Goal: Task Accomplishment & Management: Manage account settings

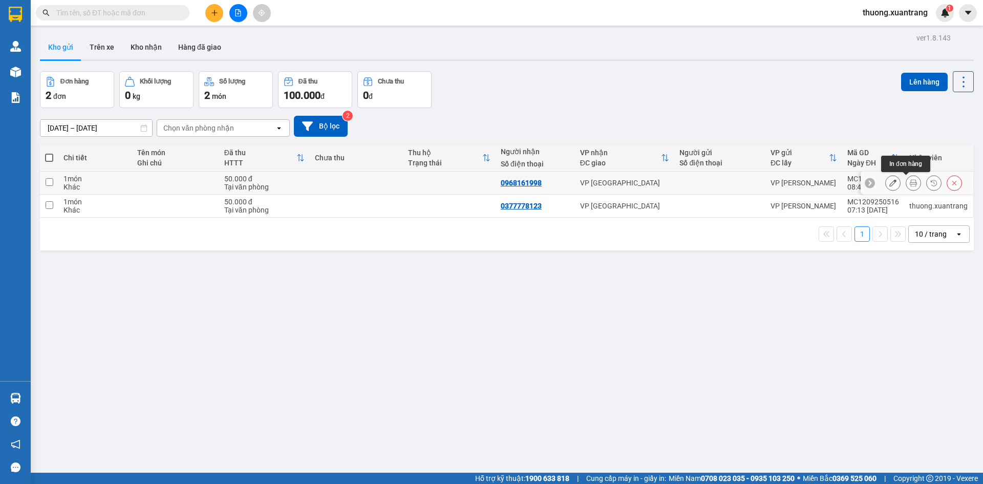
click at [906, 180] on button at bounding box center [913, 183] width 14 height 18
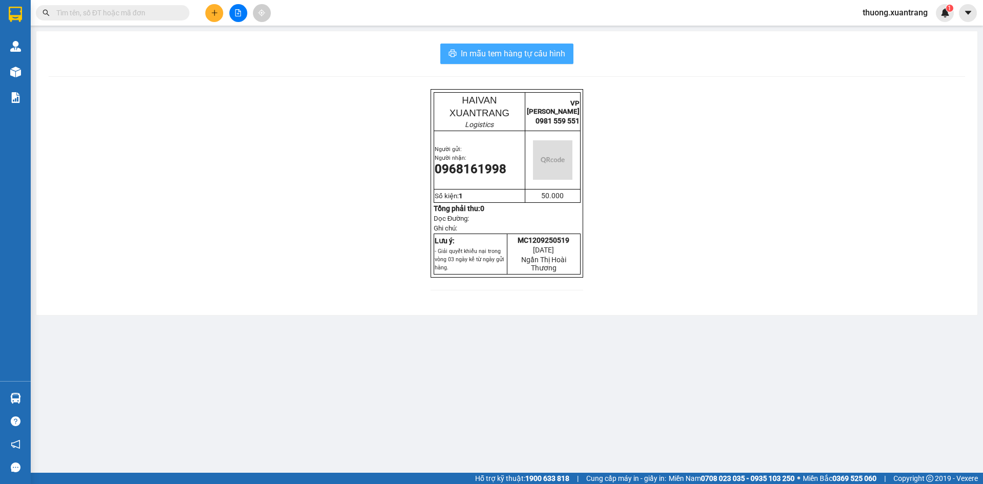
click at [538, 53] on span "In mẫu tem hàng tự cấu hình" at bounding box center [513, 53] width 104 height 13
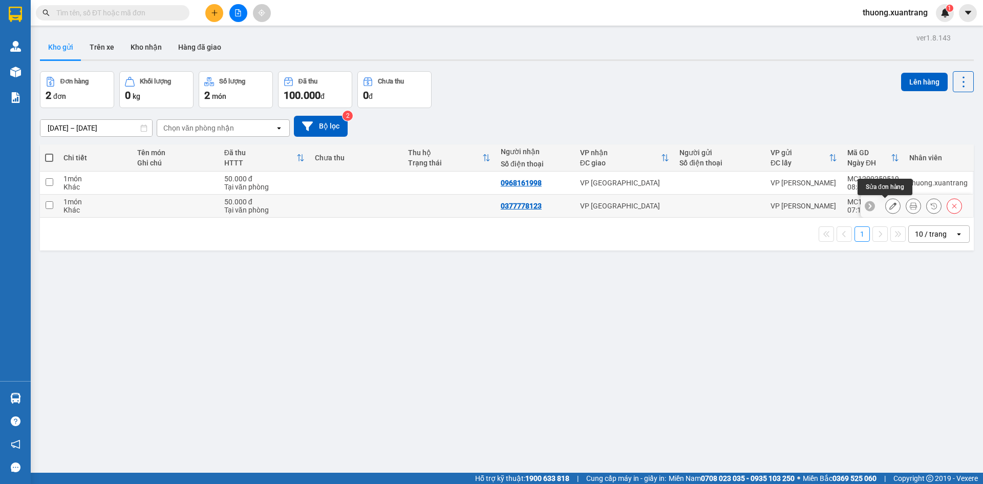
click at [890, 205] on button at bounding box center [892, 206] width 14 height 18
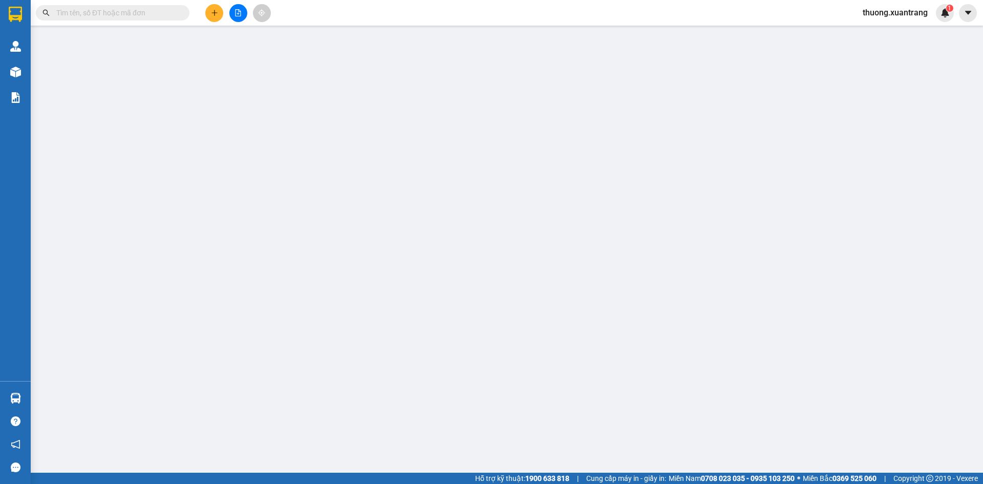
type input "0377778123"
type input "50.000"
type input "0"
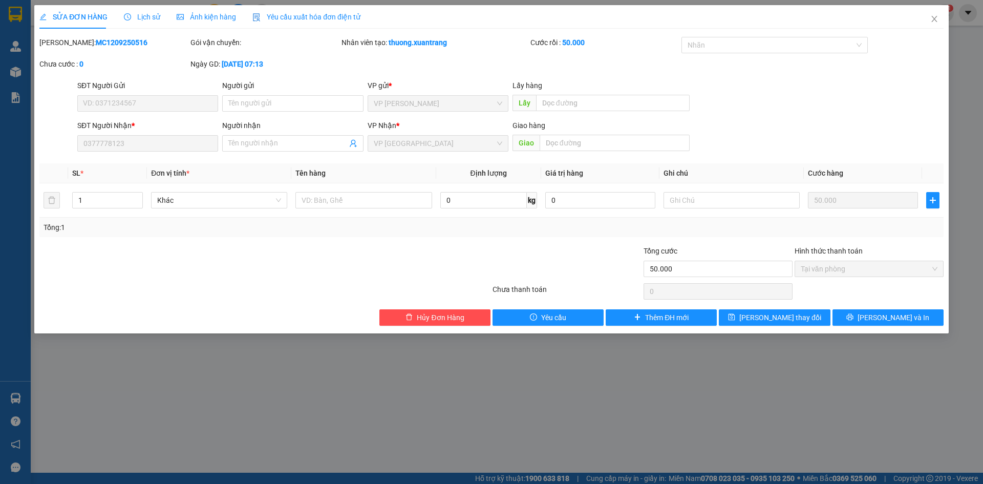
click at [196, 20] on span "Ảnh kiện hàng" at bounding box center [206, 17] width 59 height 8
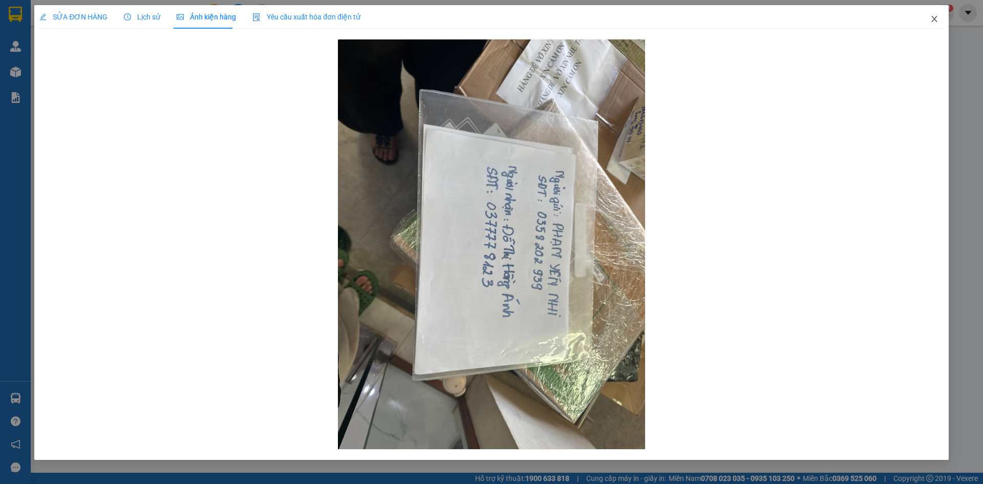
click at [934, 18] on icon "close" at bounding box center [934, 19] width 8 height 8
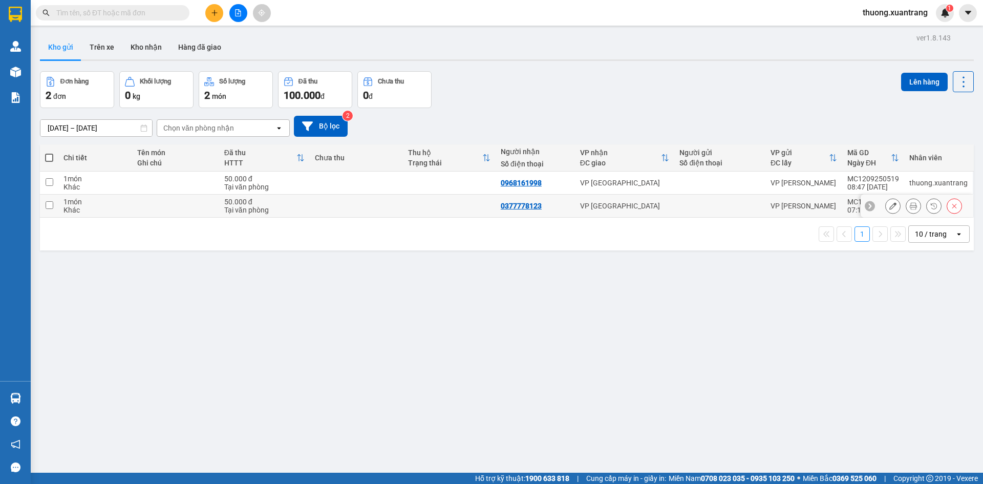
click at [410, 206] on td at bounding box center [449, 205] width 93 height 23
checkbox input "true"
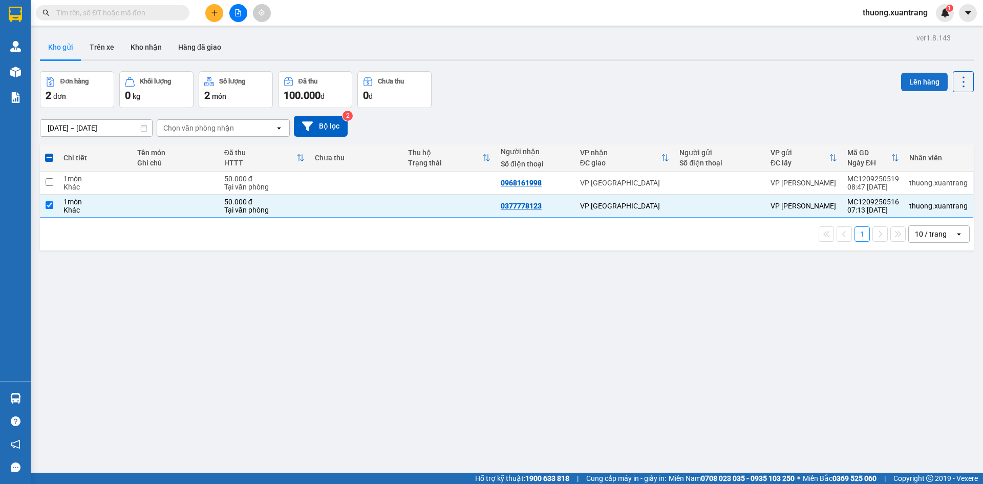
click at [909, 83] on button "Lên hàng" at bounding box center [924, 82] width 47 height 18
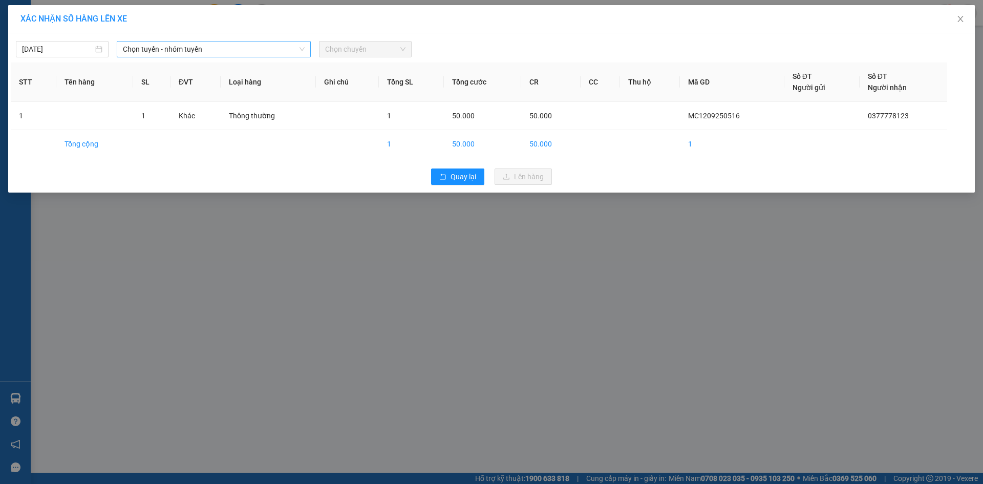
click at [200, 50] on span "Chọn tuyến - nhóm tuyến" at bounding box center [214, 48] width 182 height 15
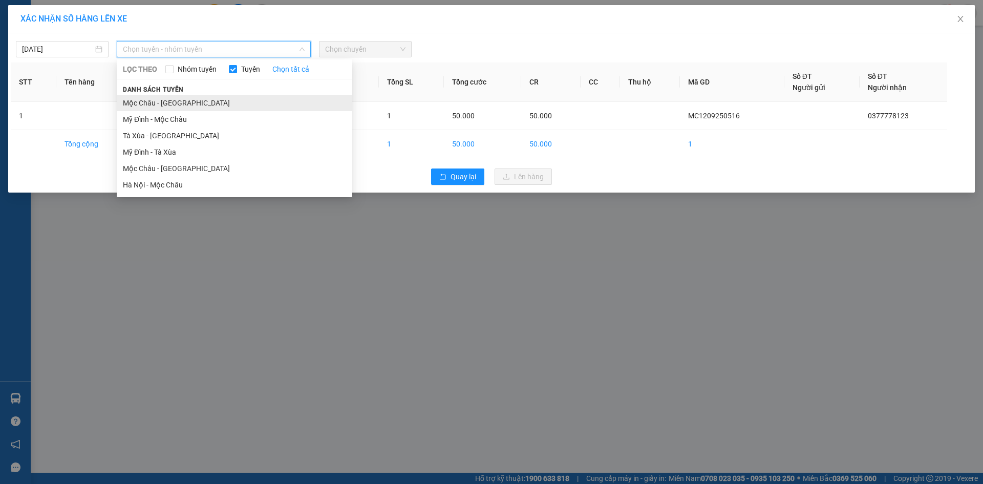
drag, startPoint x: 181, startPoint y: 102, endPoint x: 188, endPoint y: 96, distance: 9.1
click at [181, 101] on li "Mộc Châu - [GEOGRAPHIC_DATA]" at bounding box center [234, 103] width 235 height 16
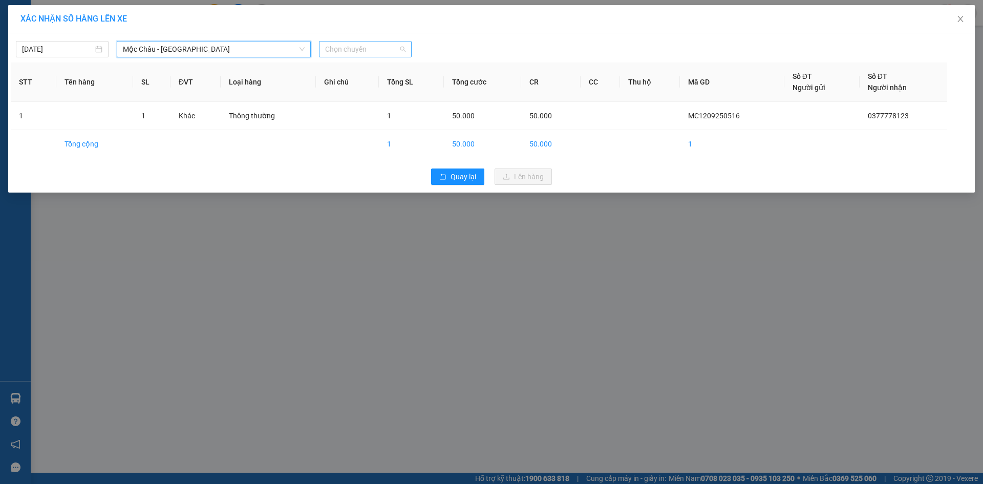
click at [338, 46] on span "Chọn chuyến" at bounding box center [365, 48] width 80 height 15
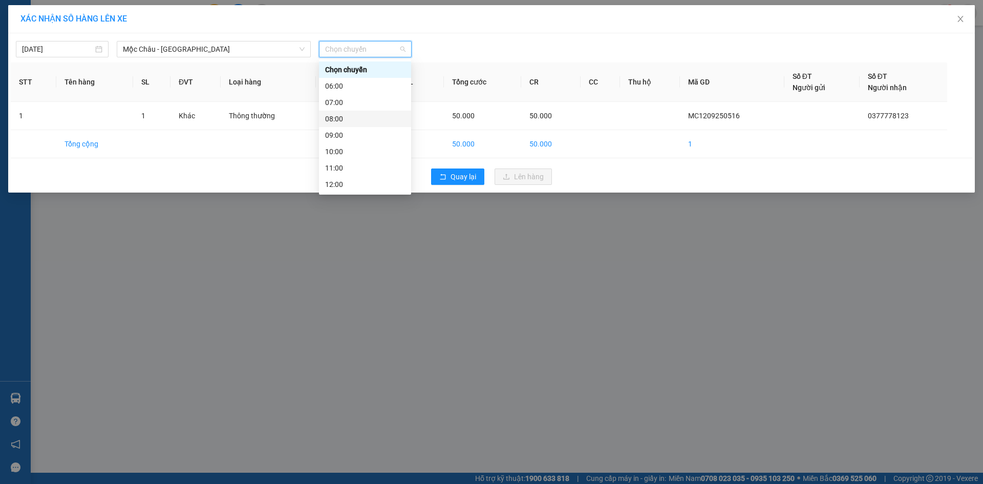
click at [349, 118] on div "08:00" at bounding box center [365, 118] width 80 height 11
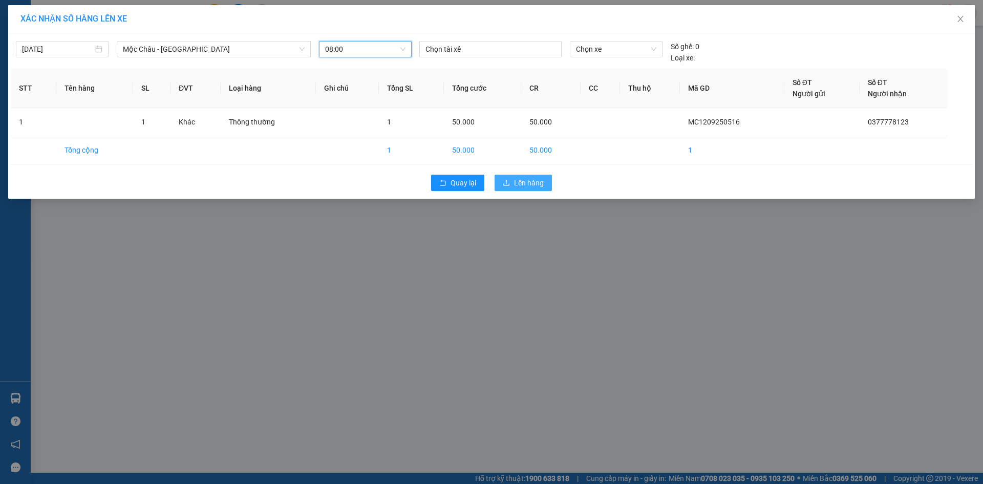
click at [539, 185] on span "Lên hàng" at bounding box center [529, 182] width 30 height 11
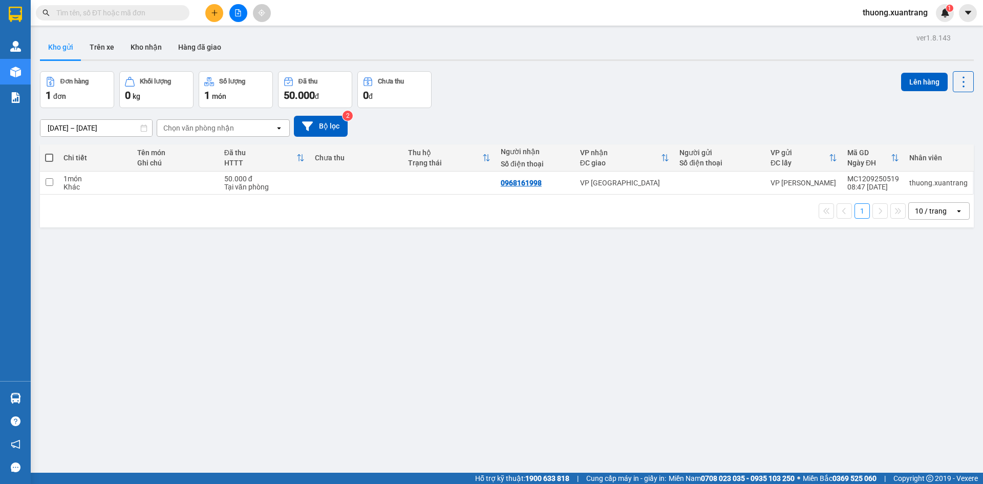
click at [142, 8] on input "text" at bounding box center [116, 12] width 121 height 11
paste input "0366293679"
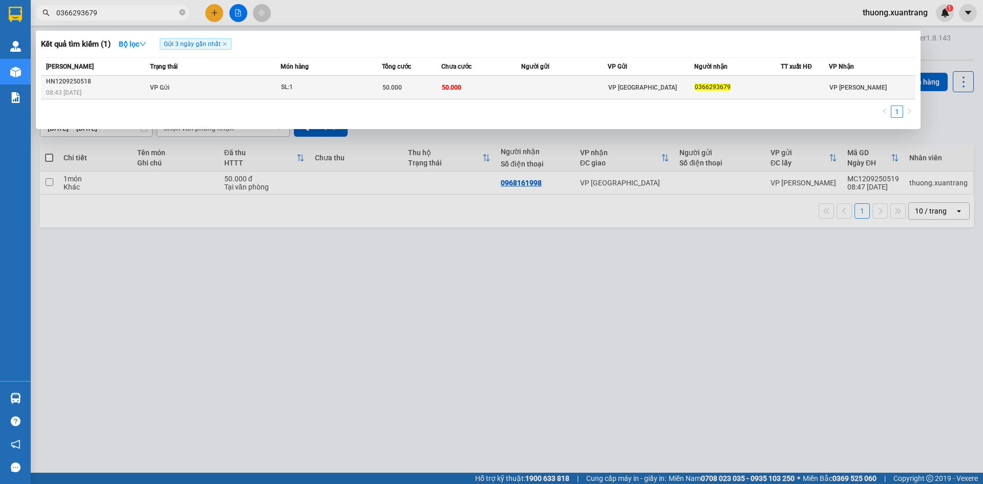
type input "0366293679"
click at [428, 89] on div "50.000" at bounding box center [411, 87] width 59 height 11
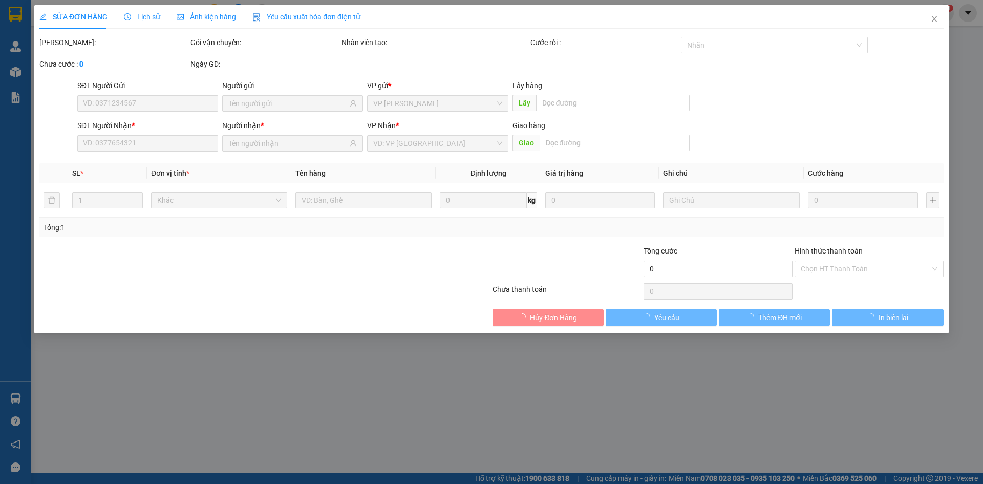
type input "0366293679"
type input "50.000"
click at [203, 14] on span "Ảnh kiện hàng" at bounding box center [206, 17] width 59 height 8
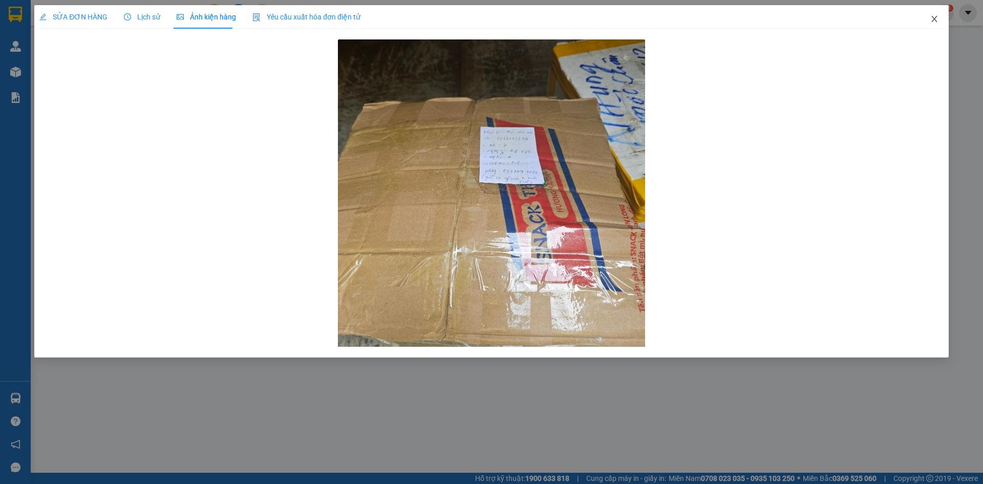
click at [936, 17] on icon "close" at bounding box center [934, 19] width 6 height 6
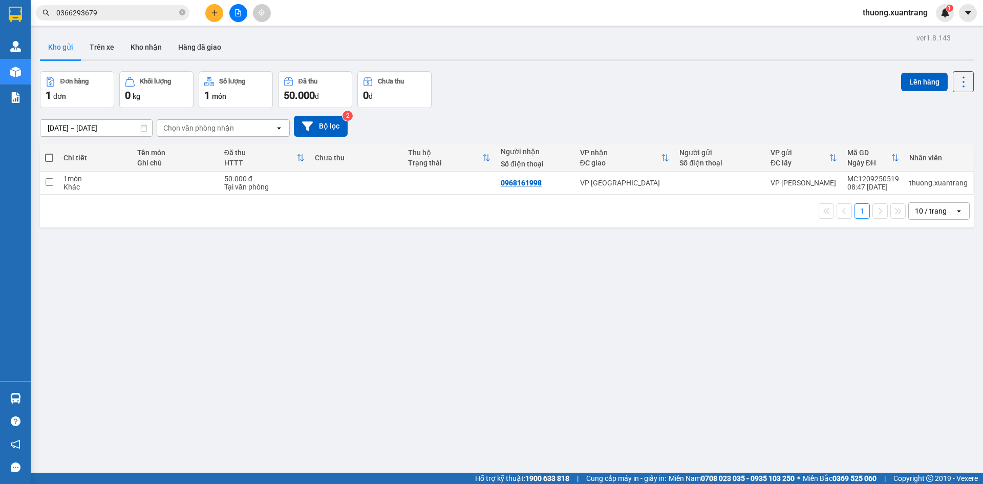
click at [142, 12] on input "0366293679" at bounding box center [116, 12] width 121 height 11
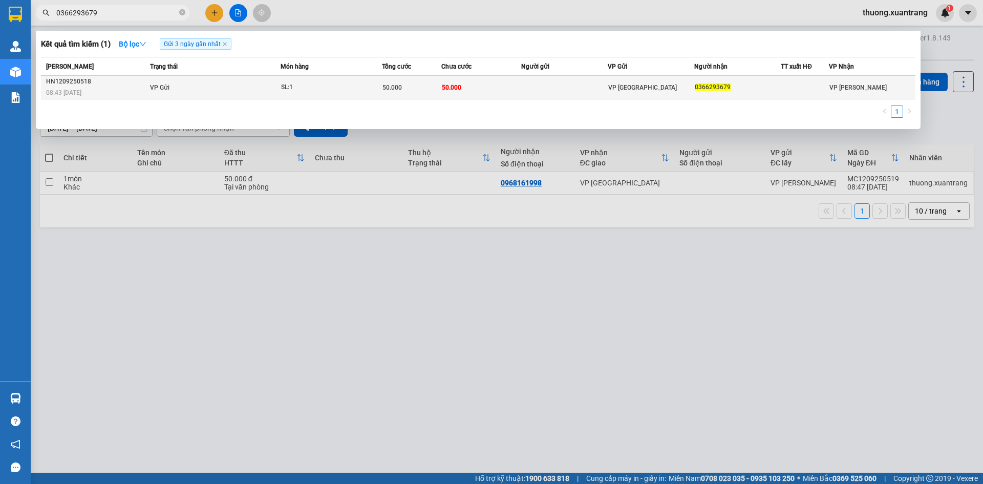
click at [266, 79] on td "VP Gửi" at bounding box center [213, 88] width 133 height 24
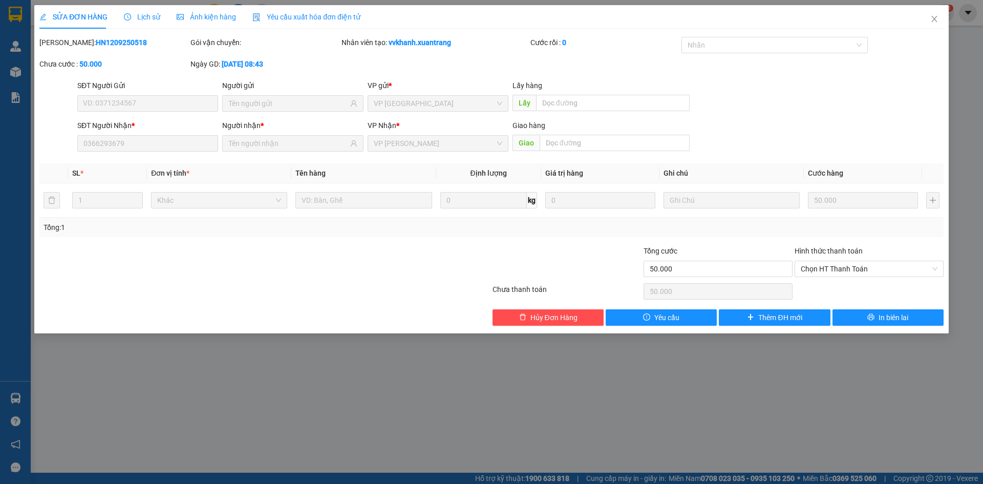
click at [218, 15] on span "Ảnh kiện hàng" at bounding box center [206, 17] width 59 height 8
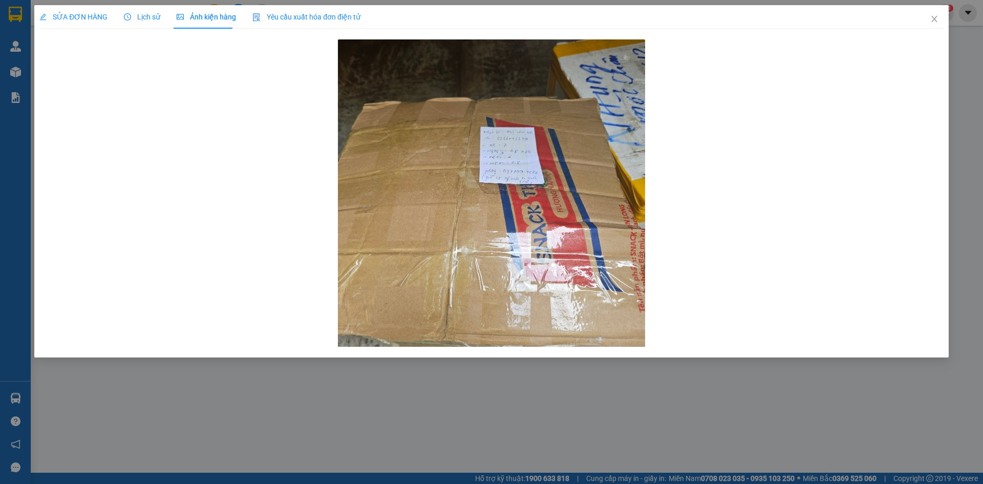
click at [132, 24] on div "Lịch sử" at bounding box center [142, 17] width 36 height 24
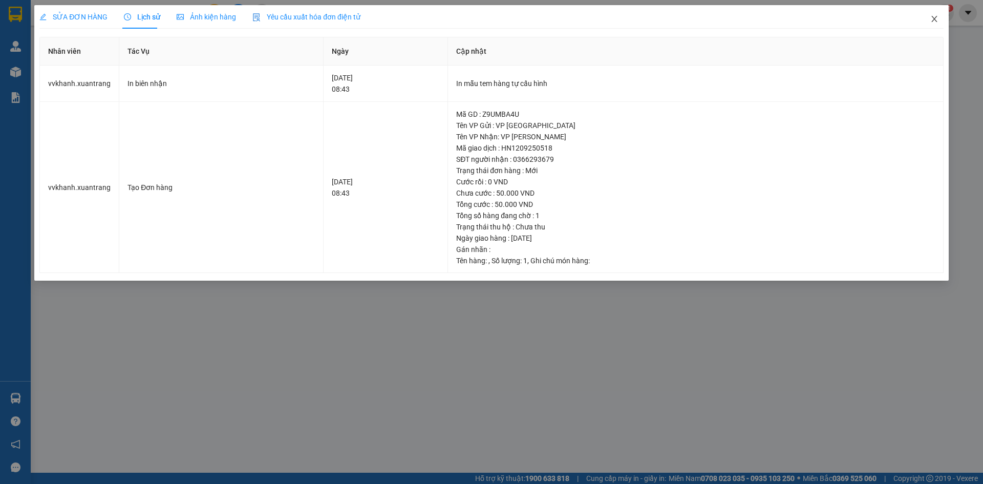
click at [938, 20] on span "Close" at bounding box center [934, 19] width 29 height 29
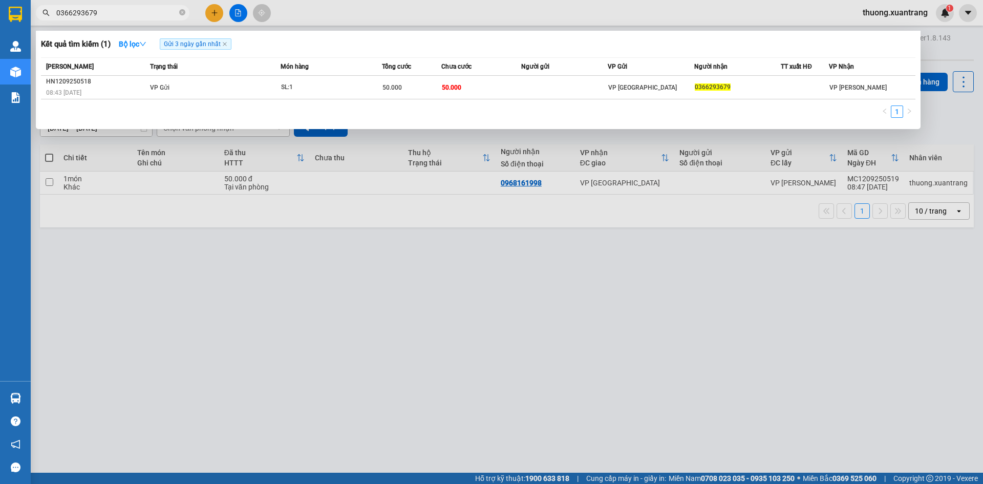
click at [153, 20] on span "0366293679" at bounding box center [113, 12] width 154 height 15
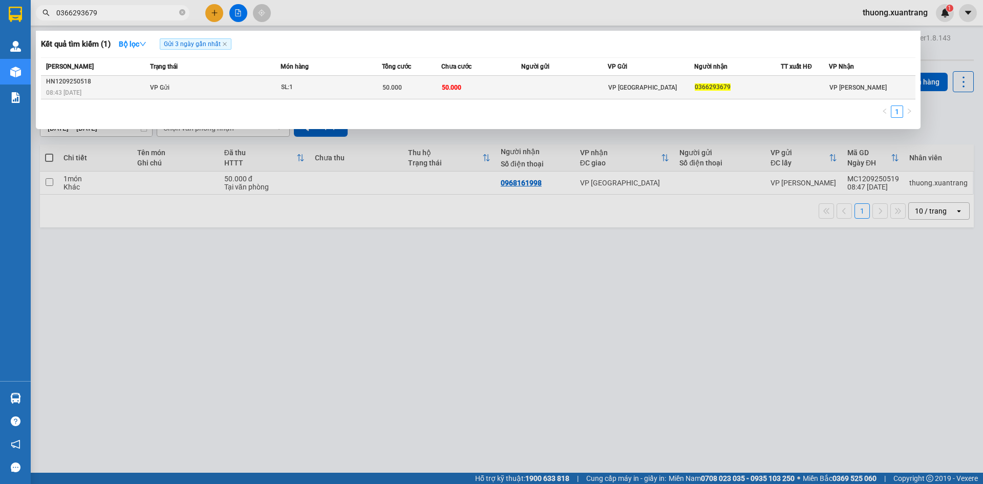
click at [348, 99] on td "SL: 1" at bounding box center [330, 88] width 101 height 24
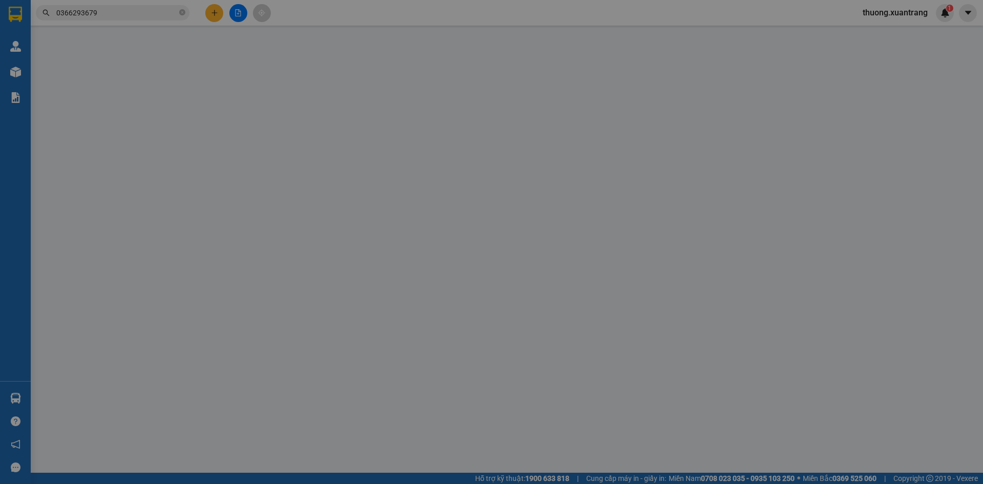
type input "0366293679"
type input "50.000"
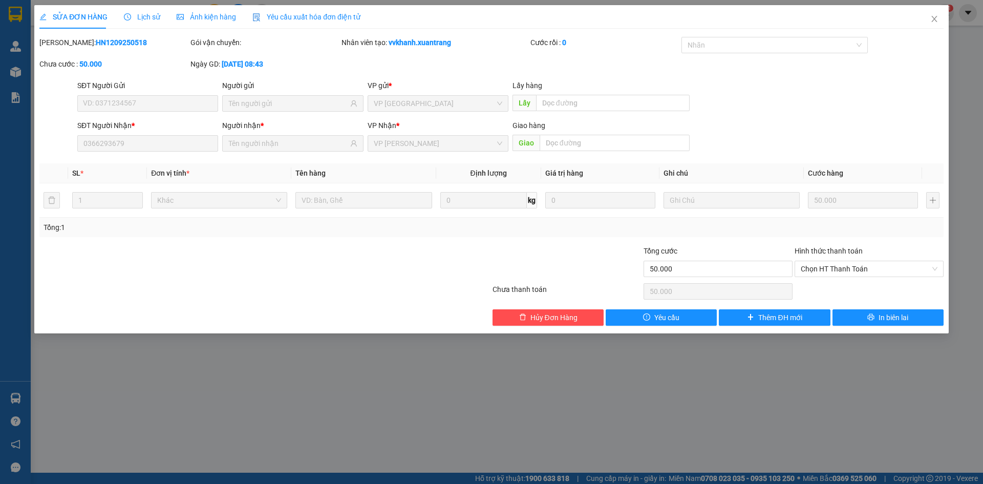
click at [204, 16] on span "Ảnh kiện hàng" at bounding box center [206, 17] width 59 height 8
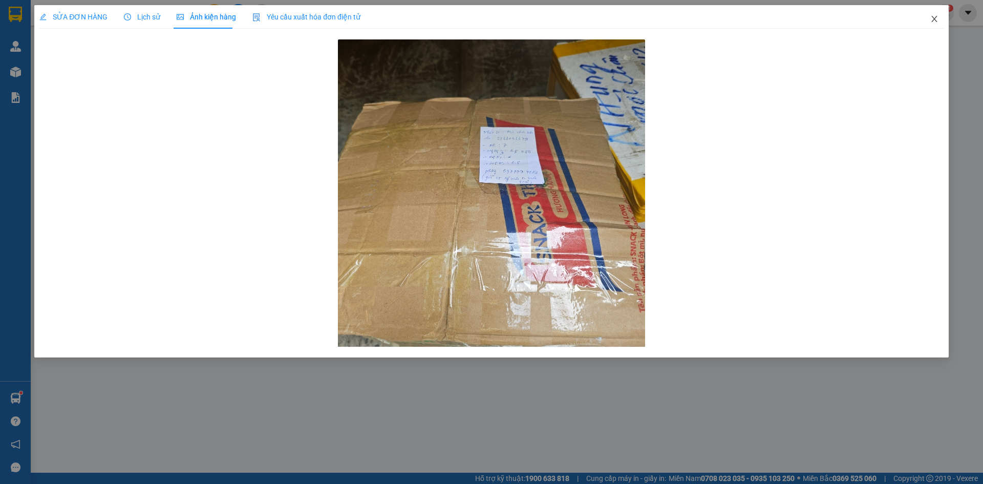
click at [933, 18] on icon "close" at bounding box center [934, 19] width 8 height 8
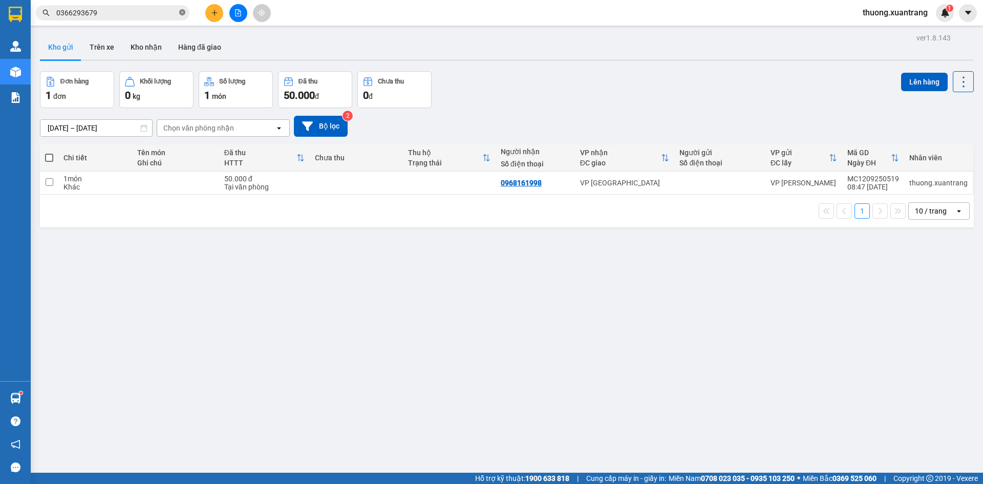
click at [181, 12] on icon "close-circle" at bounding box center [182, 12] width 6 height 6
click at [147, 11] on input "text" at bounding box center [116, 12] width 121 height 11
paste input "0889992698"
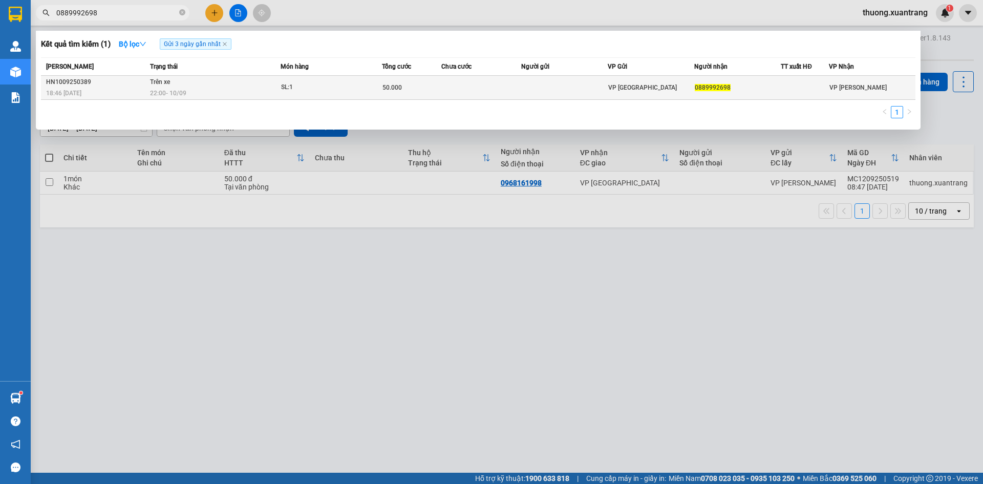
type input "0889992698"
click at [225, 84] on td "Trên xe 22:00 [DATE]" at bounding box center [213, 88] width 133 height 24
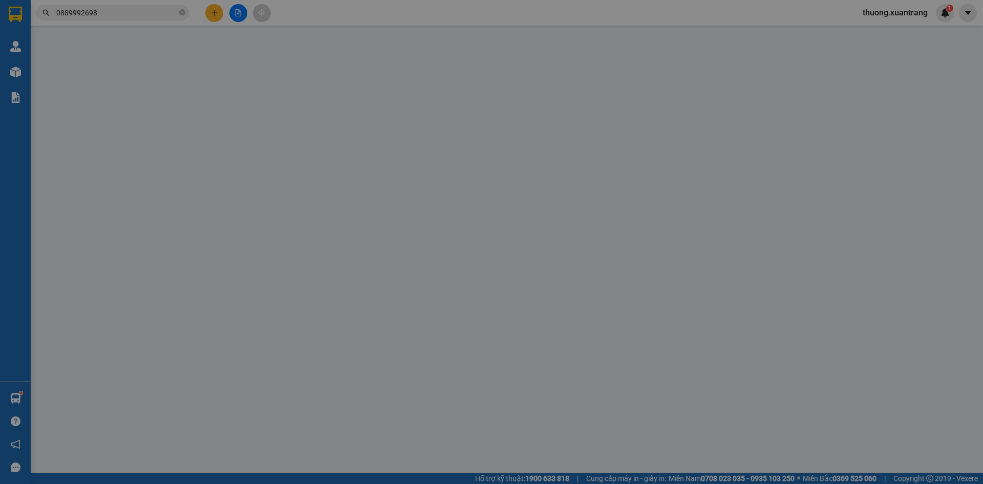
type input "0889992698"
type input "50.000"
type input "0"
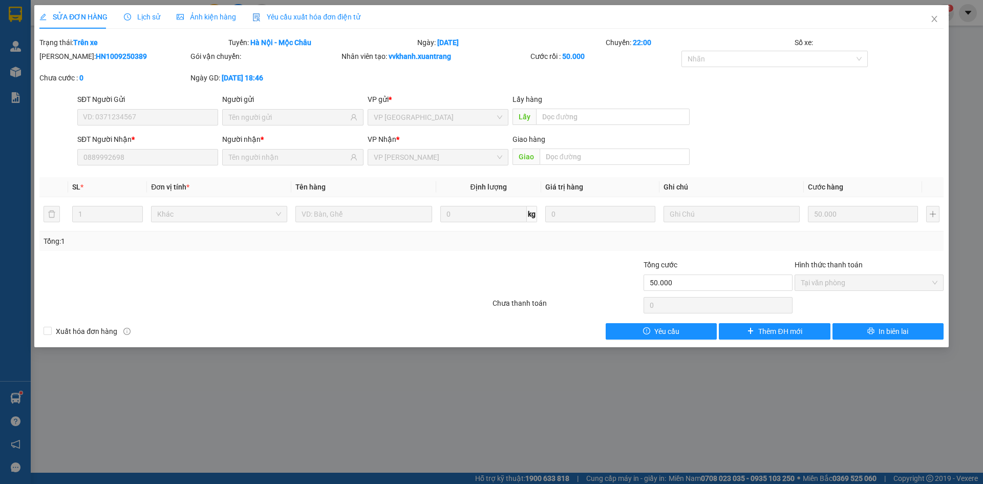
click at [194, 18] on span "Ảnh kiện hàng" at bounding box center [206, 17] width 59 height 8
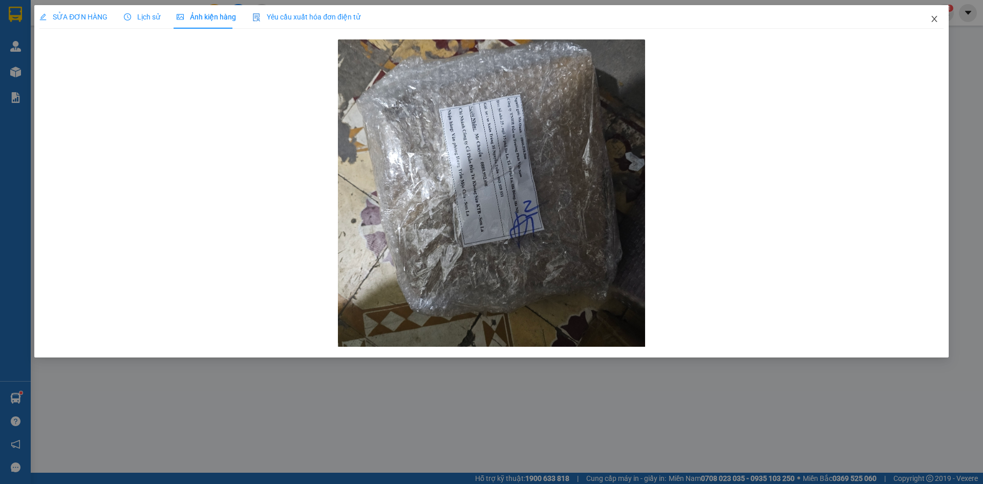
click at [938, 18] on icon "close" at bounding box center [934, 19] width 8 height 8
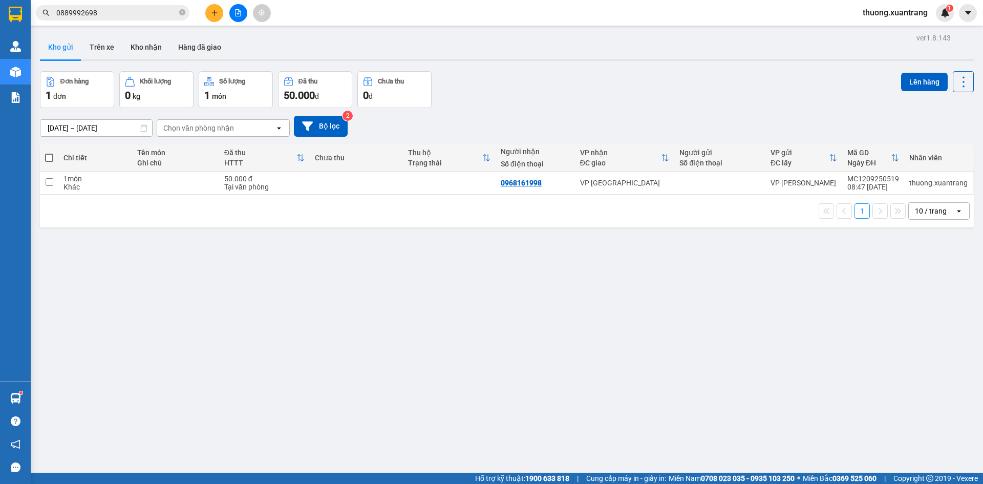
click at [236, 14] on icon "file-add" at bounding box center [237, 12] width 7 height 7
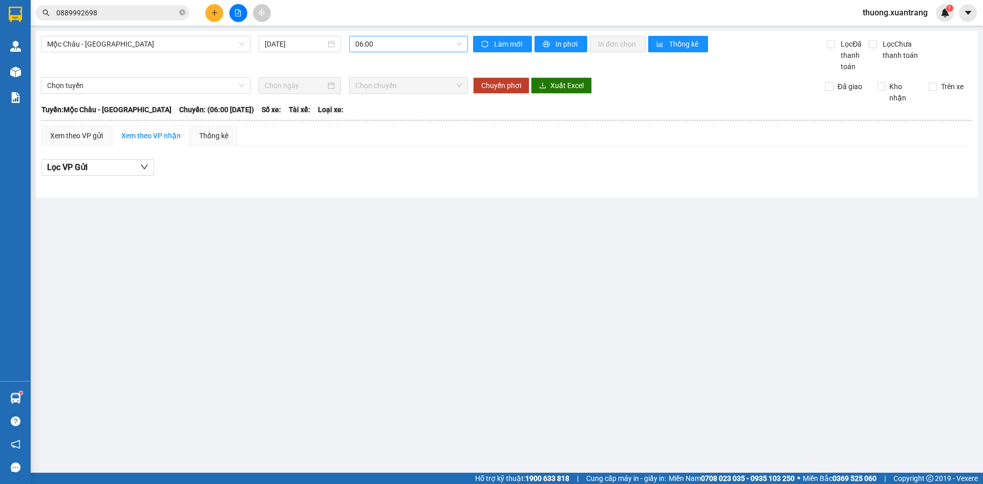
click at [397, 47] on span "06:00" at bounding box center [408, 43] width 106 height 15
click at [401, 116] on div "08:00" at bounding box center [395, 113] width 80 height 11
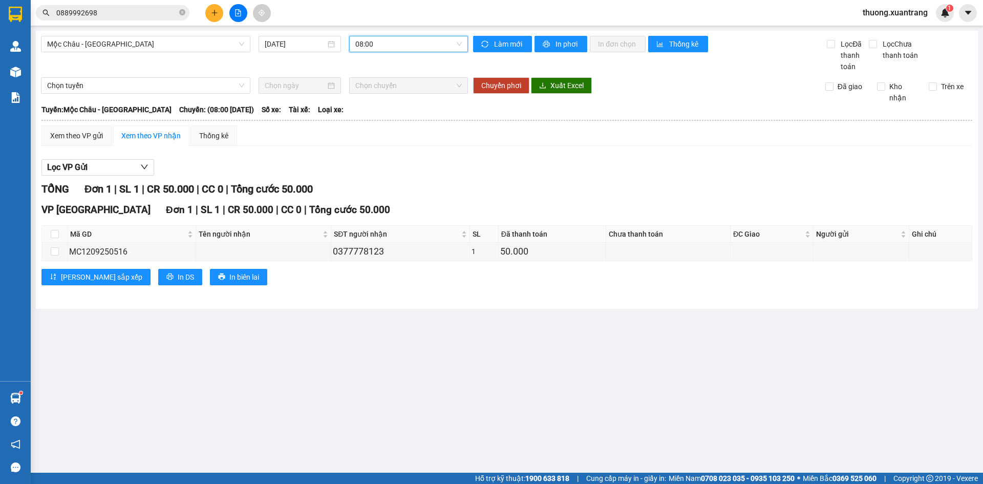
click at [358, 46] on span "08:00" at bounding box center [408, 43] width 106 height 15
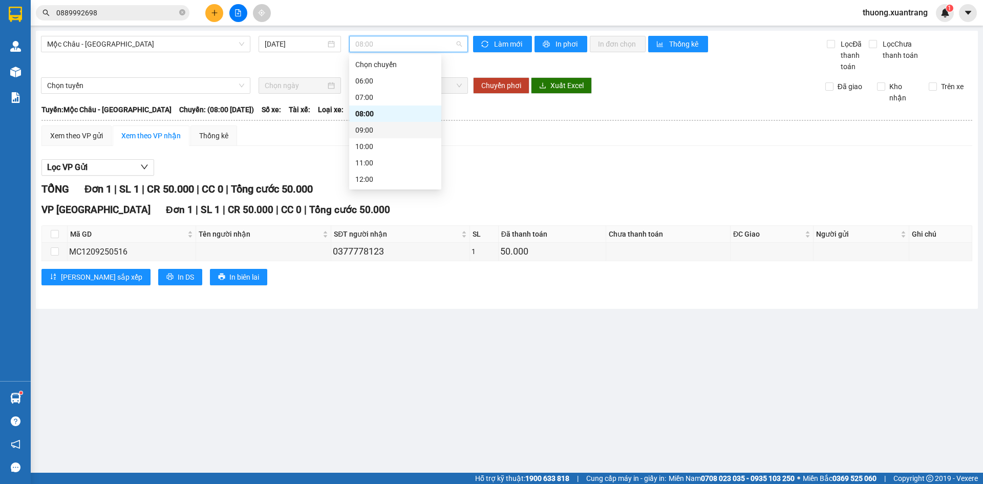
click at [375, 129] on div "09:00" at bounding box center [395, 129] width 80 height 11
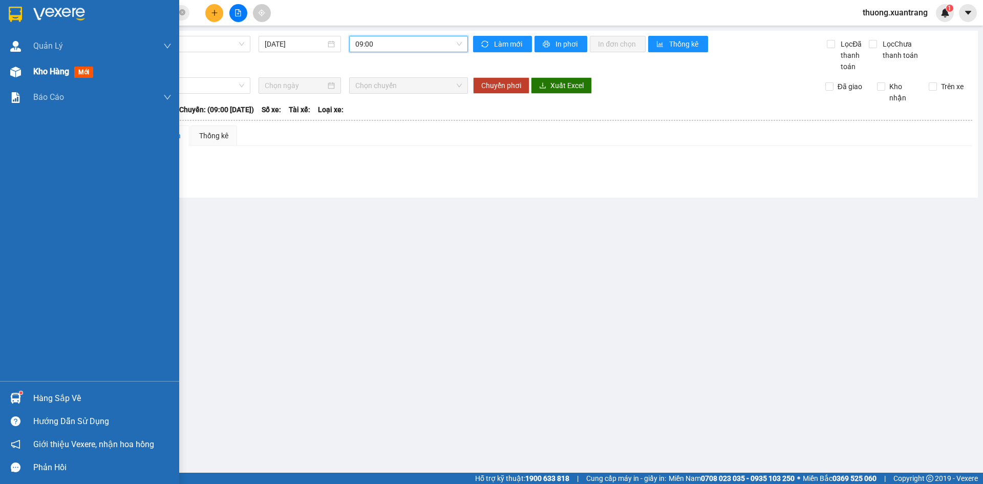
click at [23, 77] on div at bounding box center [16, 72] width 18 height 18
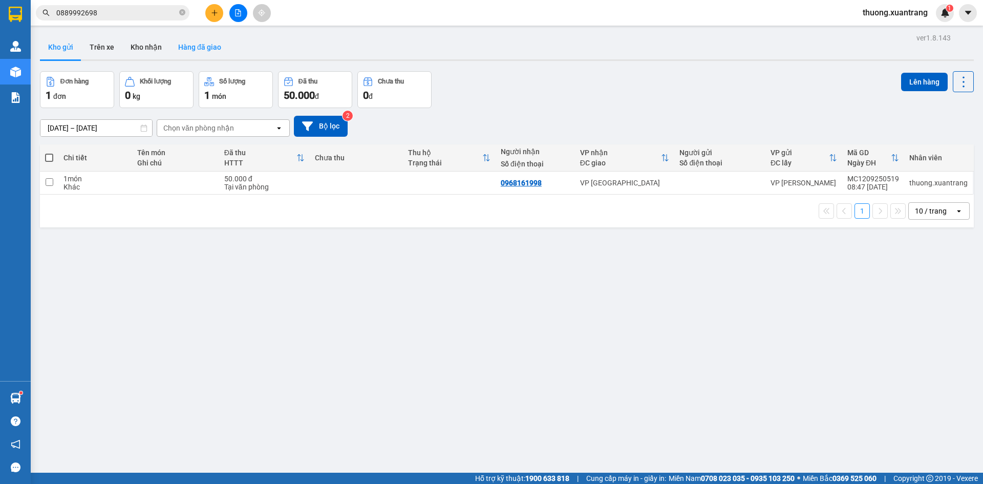
click at [210, 50] on button "Hàng đã giao" at bounding box center [199, 47] width 59 height 25
